Goal: Task Accomplishment & Management: Use online tool/utility

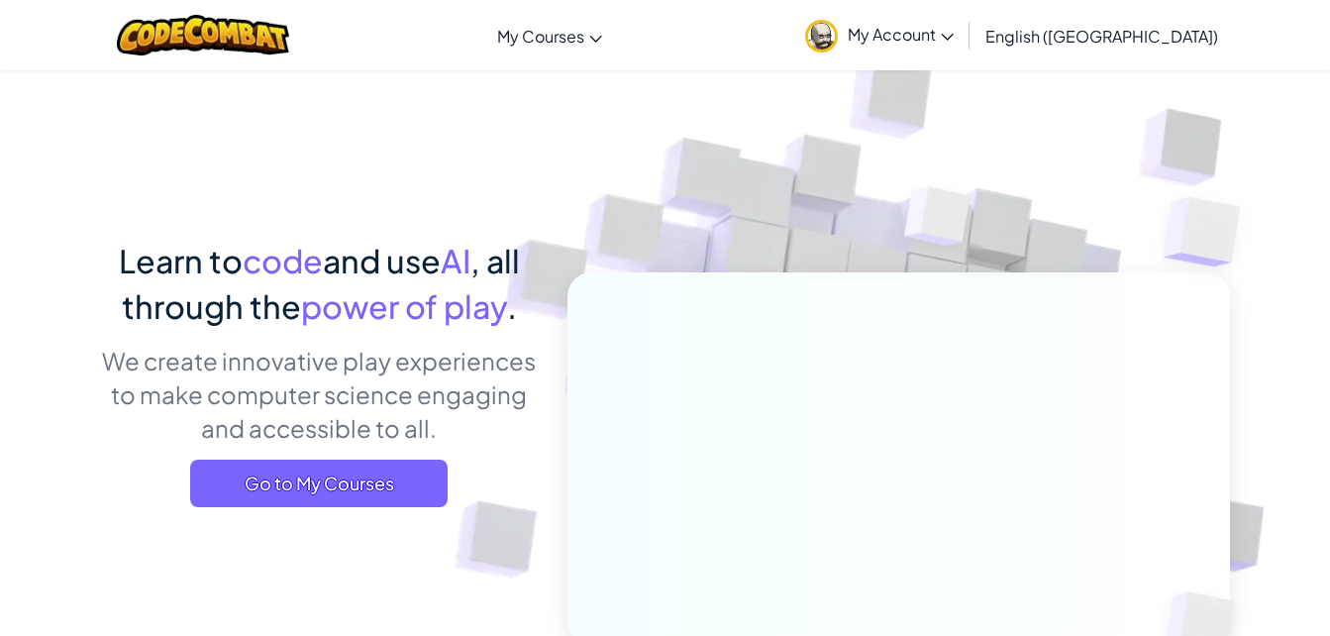
click at [361, 494] on span "Go to My Courses" at bounding box center [318, 483] width 257 height 48
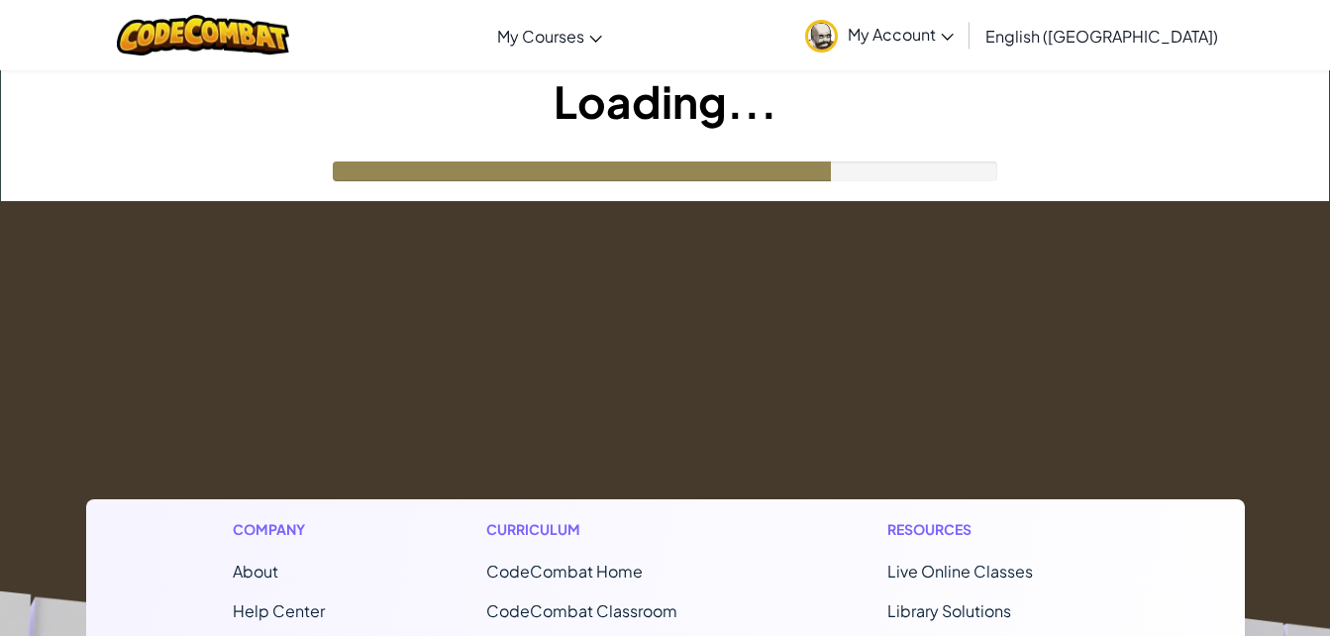
click at [612, 35] on link "My Courses" at bounding box center [549, 35] width 125 height 53
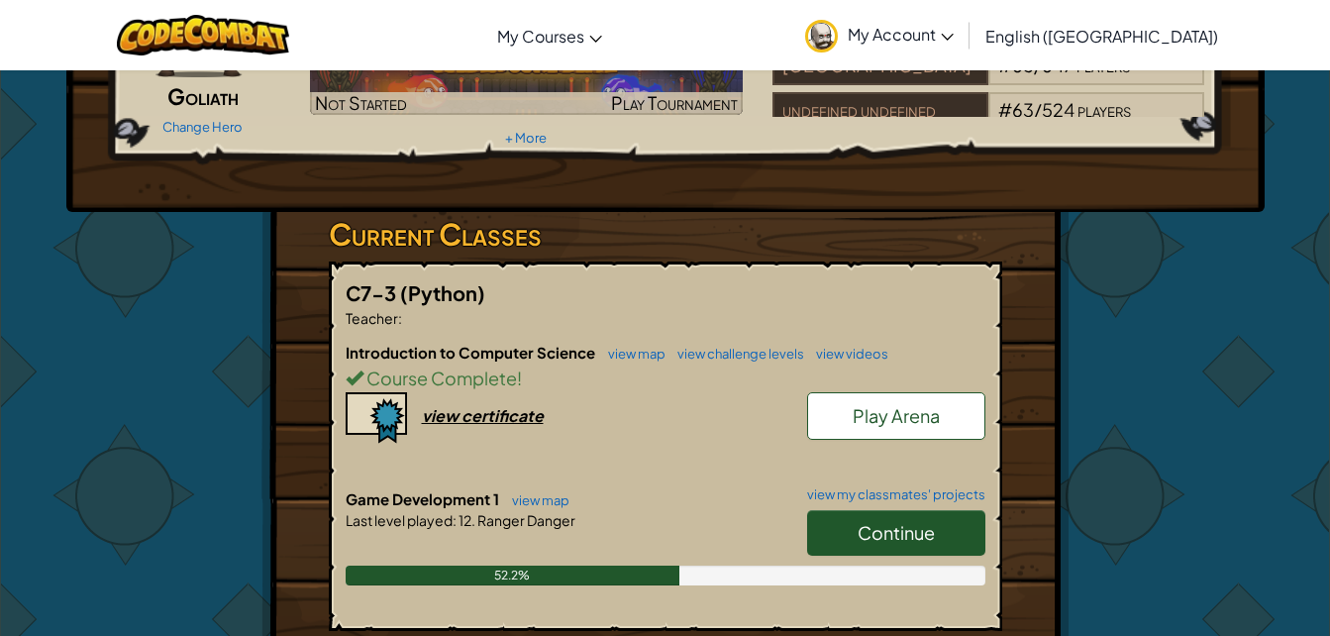
scroll to position [214, 0]
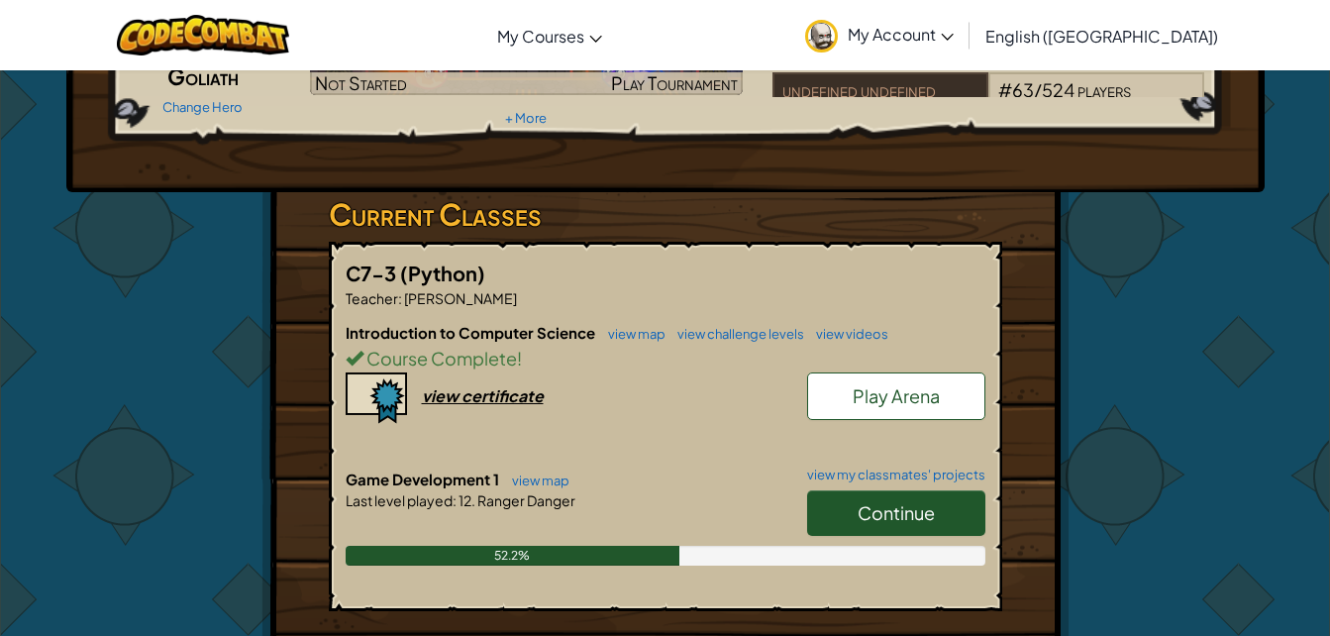
click at [888, 531] on link "Continue" at bounding box center [896, 513] width 178 height 46
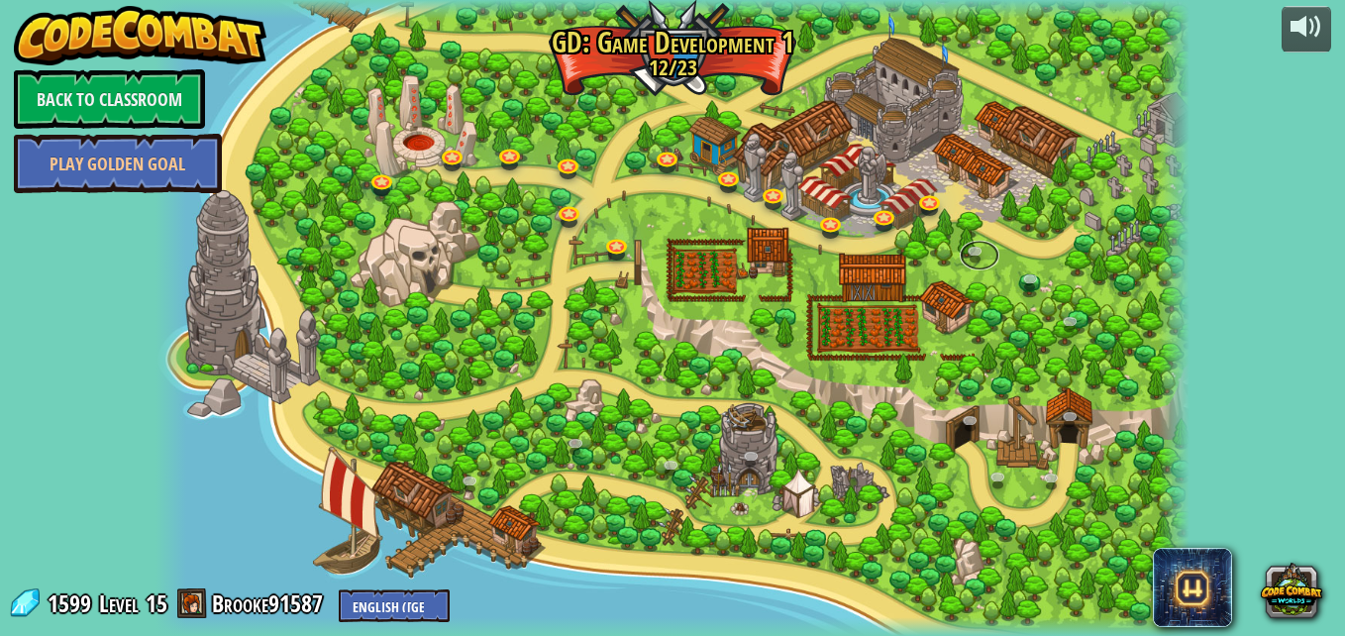
click at [967, 263] on link at bounding box center [979, 256] width 40 height 30
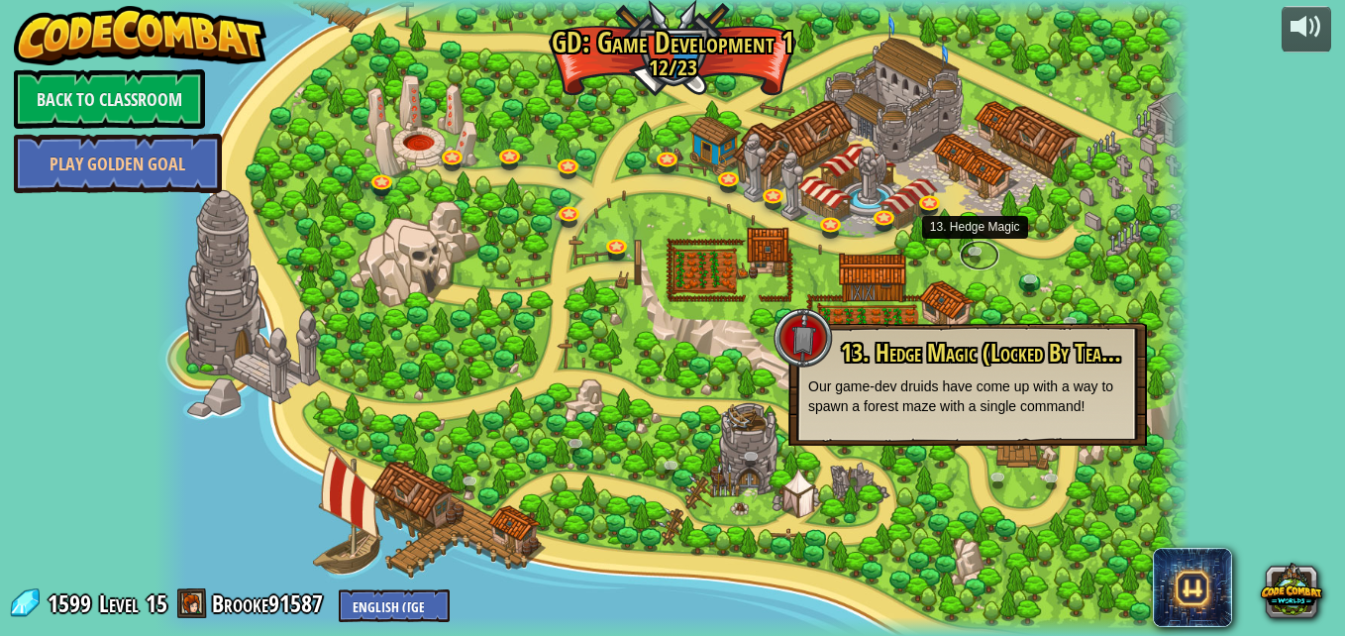
click at [980, 255] on link at bounding box center [979, 256] width 40 height 30
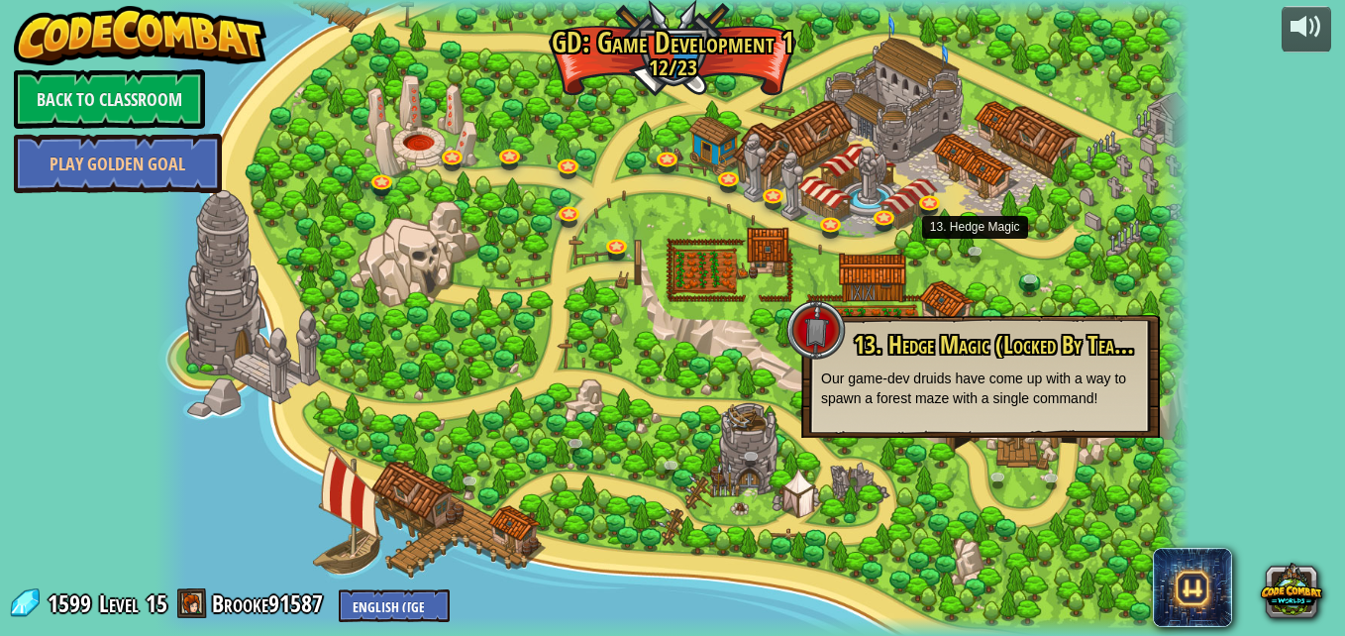
click at [1085, 419] on div "13. Hedge Magic (Locked By Teacher) Our game-dev druids have come up with a way…" at bounding box center [980, 376] width 358 height 123
click at [1117, 388] on p "Our game-dev druids have come up with a way to spawn a forest maze with a singl…" at bounding box center [980, 388] width 319 height 40
click at [974, 410] on div "13. Hedge Magic (Locked By Teacher) Our game-dev druids have come up with a way…" at bounding box center [980, 376] width 358 height 123
click at [967, 424] on div "13. Hedge Magic (Locked By Teacher) Our game-dev druids have come up with a way…" at bounding box center [980, 376] width 358 height 123
click at [980, 414] on div "13. Hedge Magic (Locked By Teacher) Our game-dev druids have come up with a way…" at bounding box center [980, 376] width 358 height 123
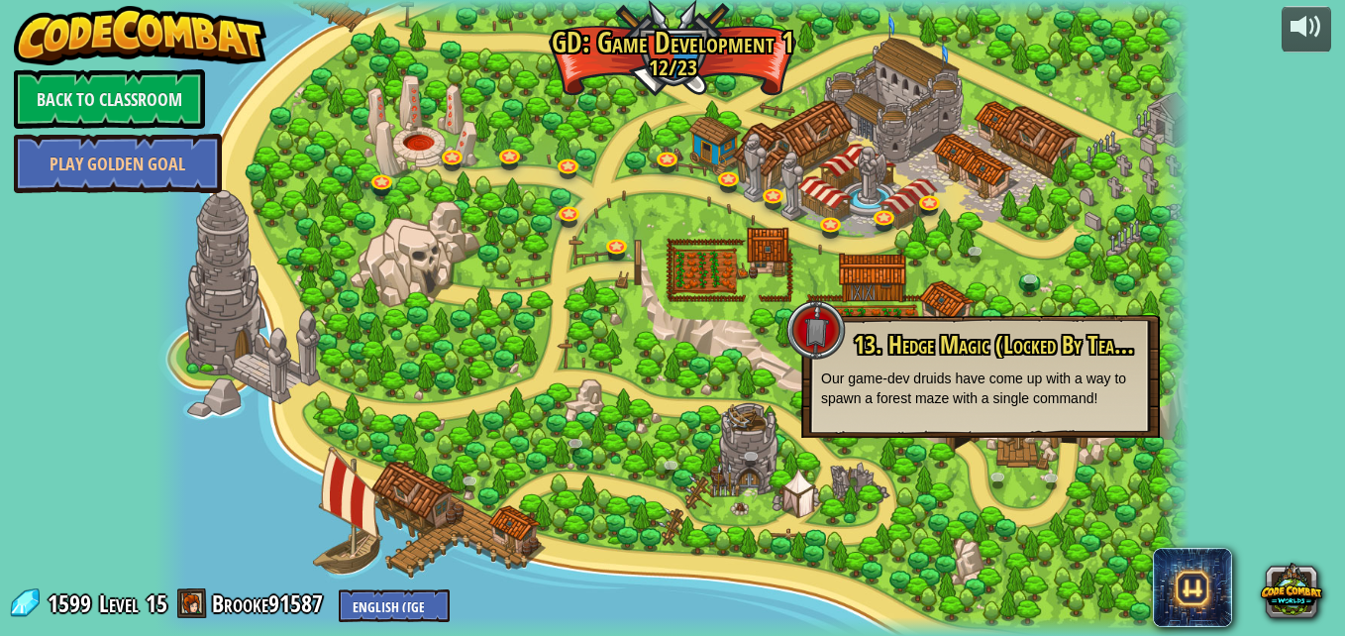
click at [992, 403] on p "Our game-dev druids have come up with a way to spawn a forest maze with a singl…" at bounding box center [980, 388] width 319 height 40
